Goal: Find specific page/section: Find specific page/section

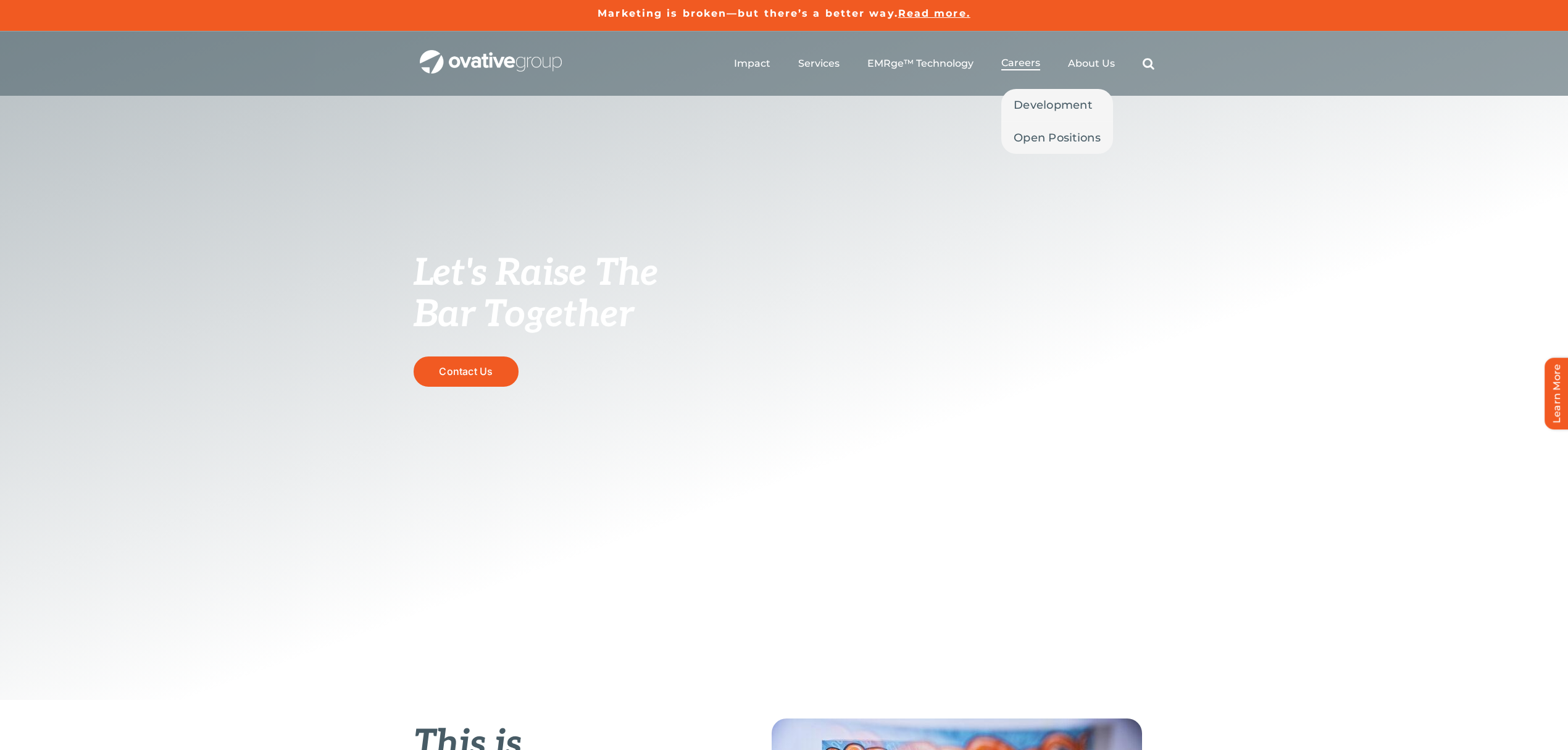
click at [1026, 62] on span "Careers" at bounding box center [1021, 62] width 39 height 12
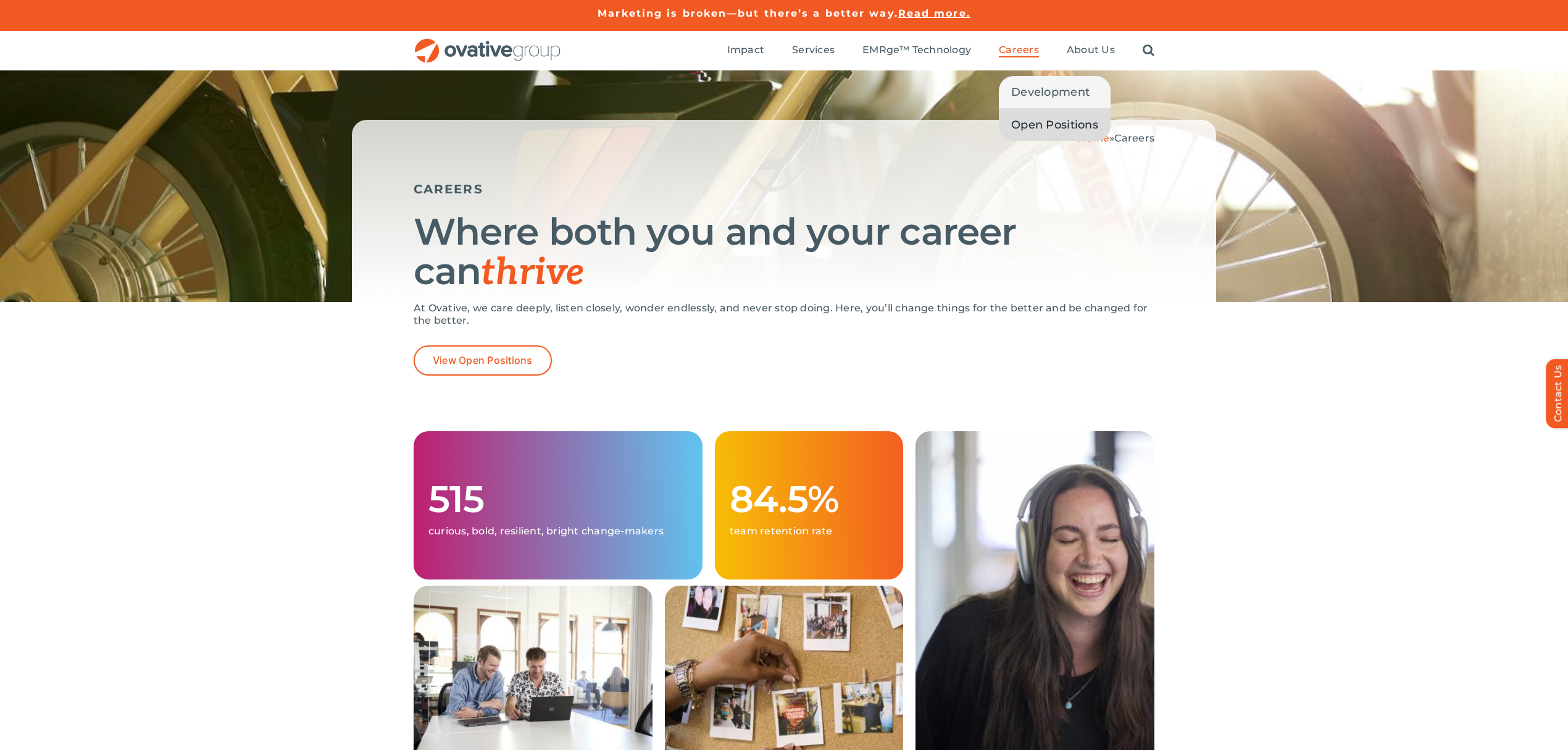
click at [1034, 124] on span "Open Positions" at bounding box center [1055, 125] width 87 height 17
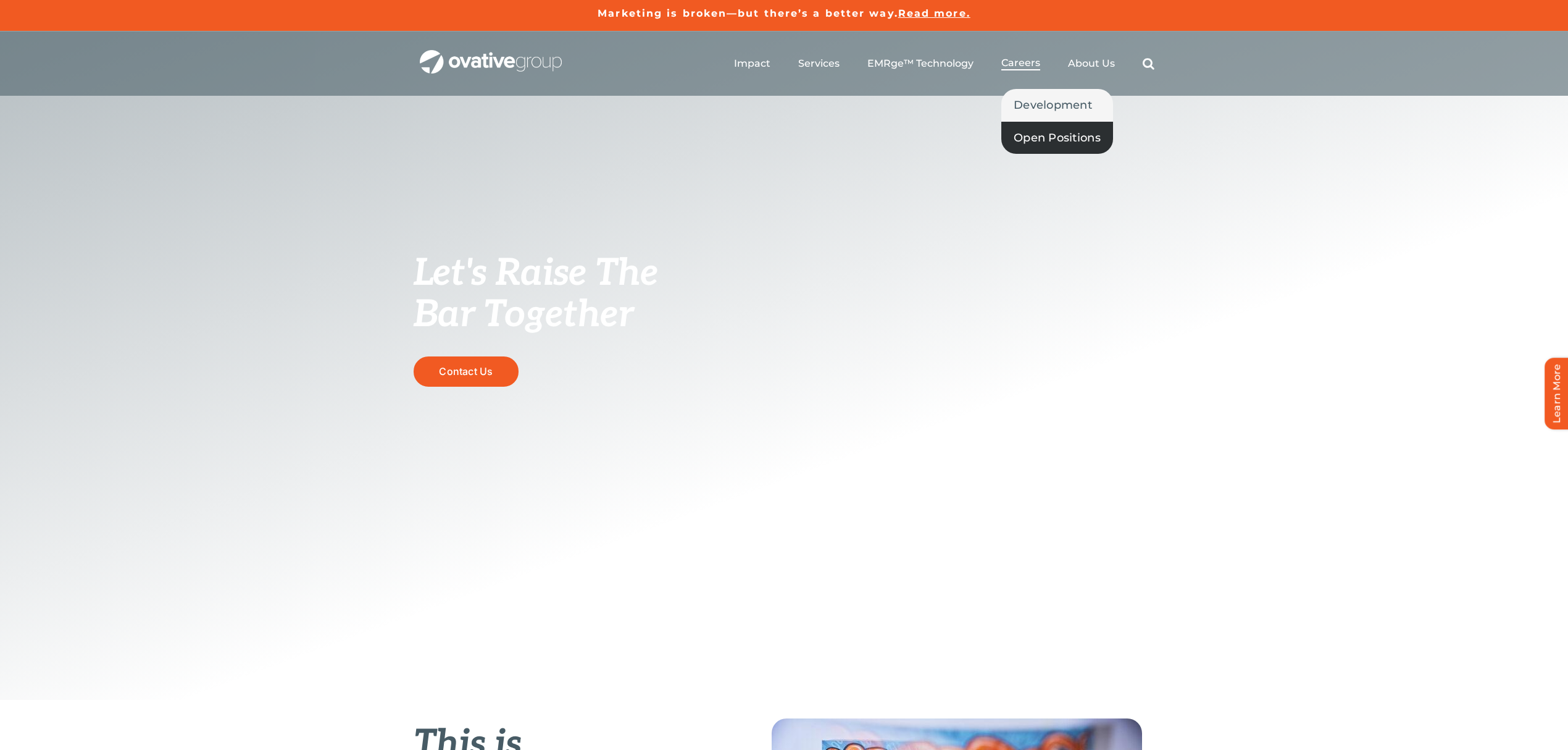
click at [1053, 139] on span "Open Positions" at bounding box center [1057, 138] width 87 height 17
